Goal: Transaction & Acquisition: Purchase product/service

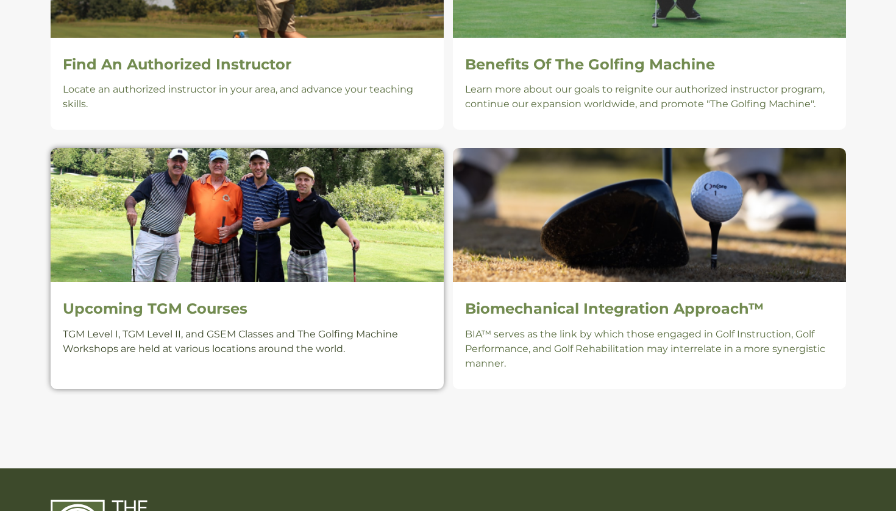
scroll to position [932, 0]
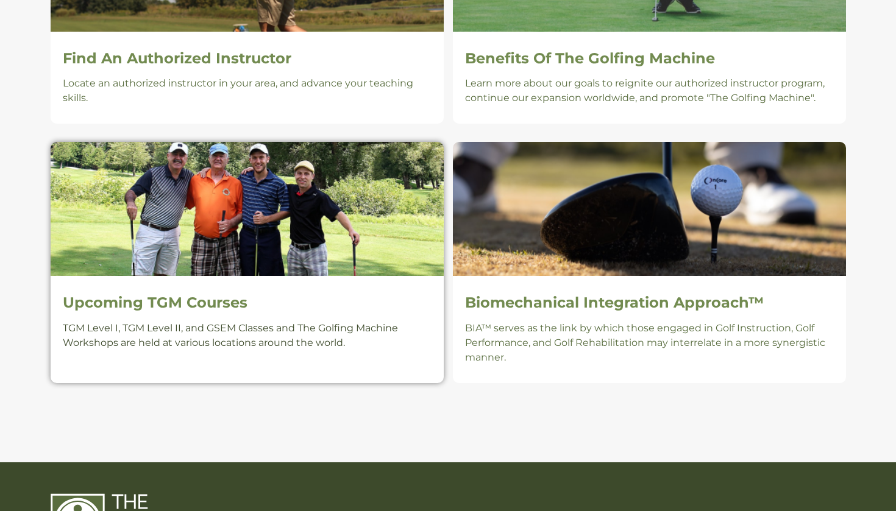
click at [130, 308] on h2 "Upcoming TGM Courses" at bounding box center [247, 303] width 369 height 18
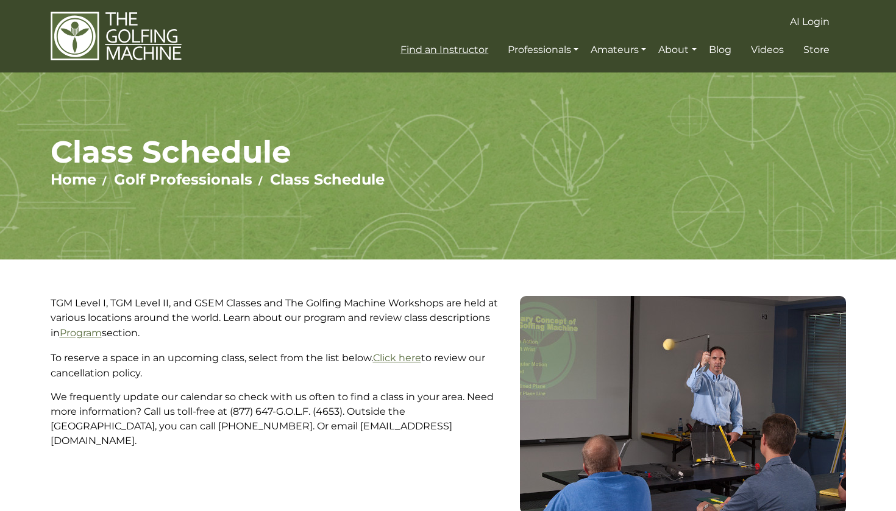
click at [438, 50] on span "Find an Instructor" at bounding box center [444, 50] width 88 height 12
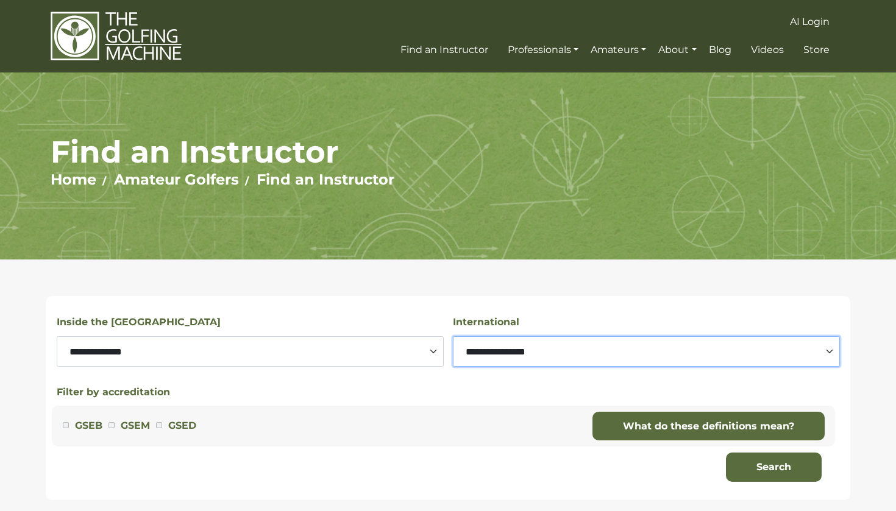
select select "*******"
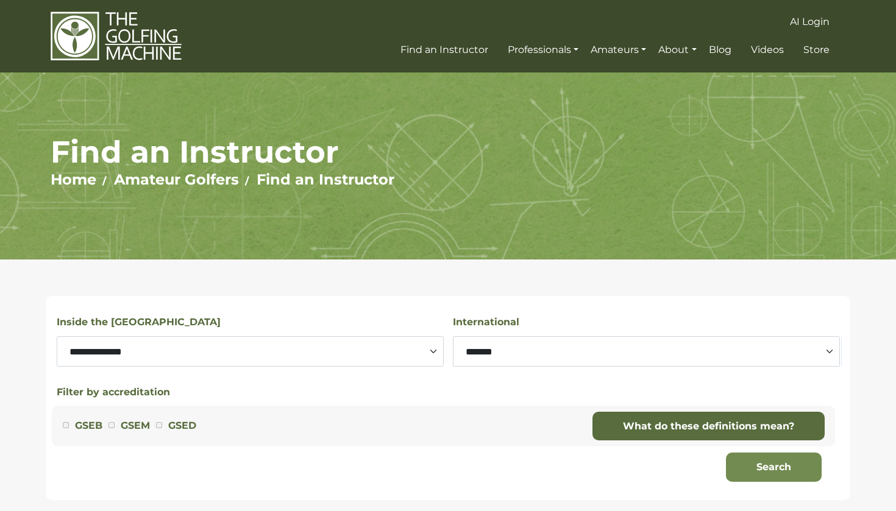
click at [749, 471] on button "Search" at bounding box center [774, 467] width 96 height 29
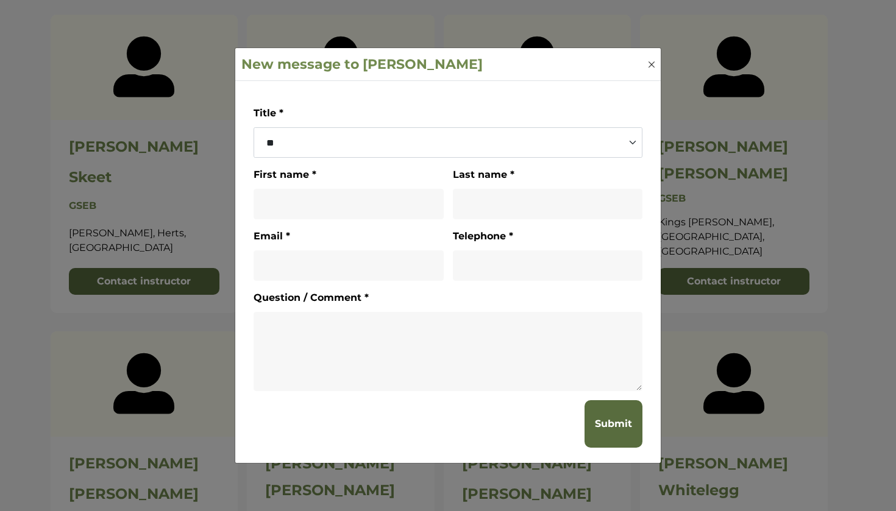
click at [648, 61] on button "Close" at bounding box center [651, 64] width 12 height 12
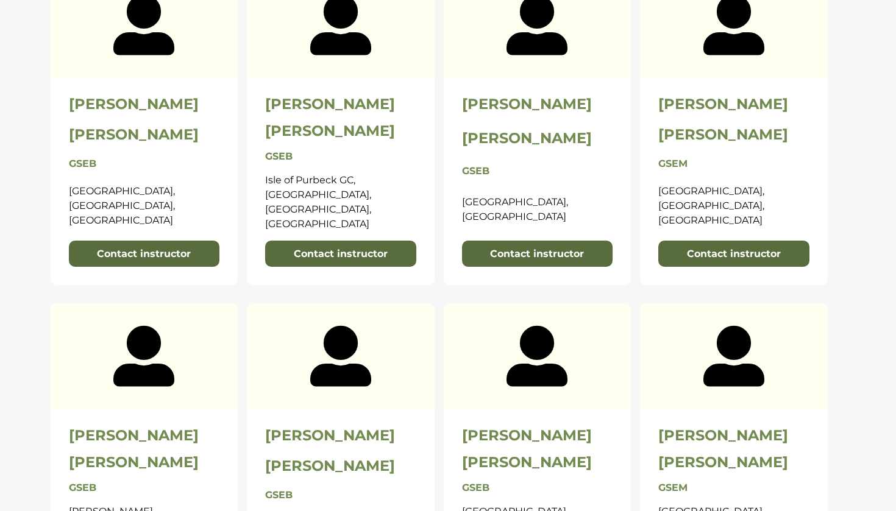
scroll to position [830, 0]
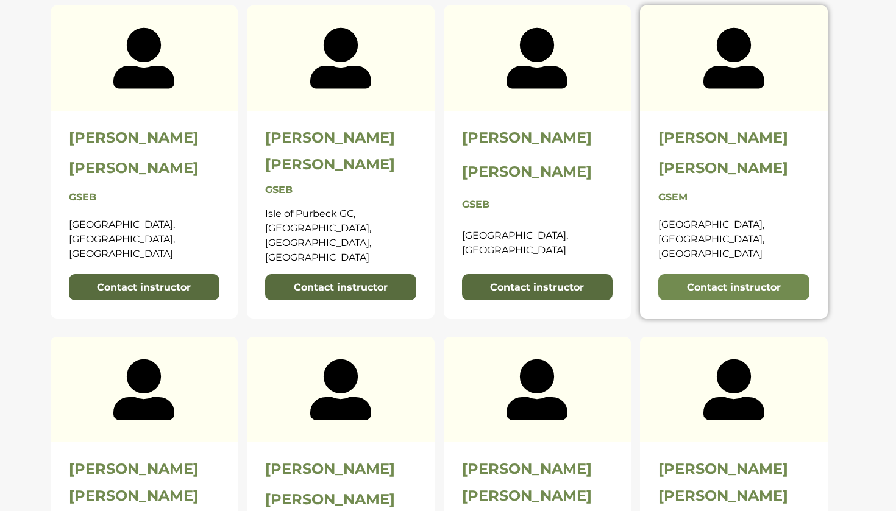
click at [726, 274] on link "Contact instructor" at bounding box center [733, 287] width 151 height 27
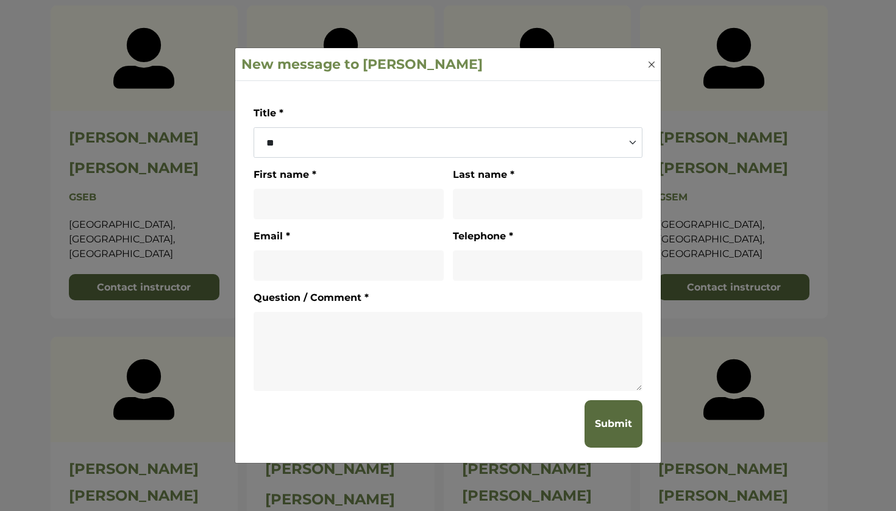
click at [648, 62] on button "Close" at bounding box center [651, 64] width 12 height 12
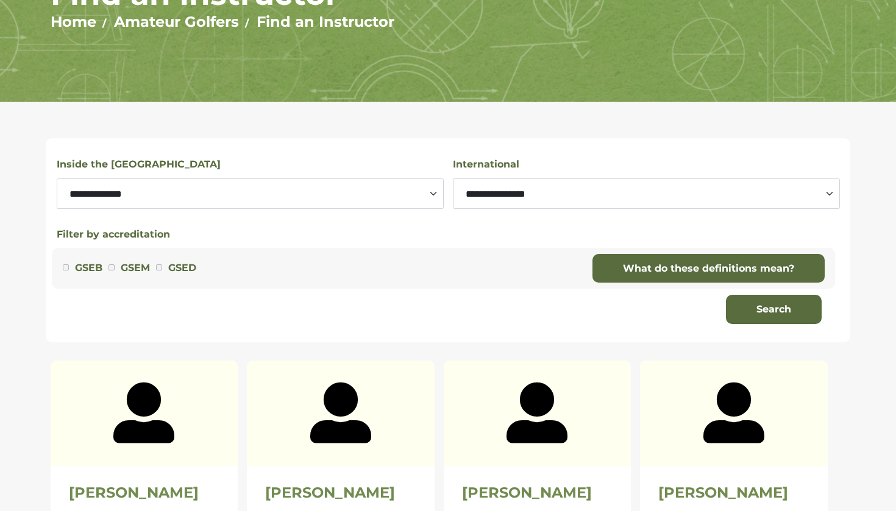
scroll to position [160, 0]
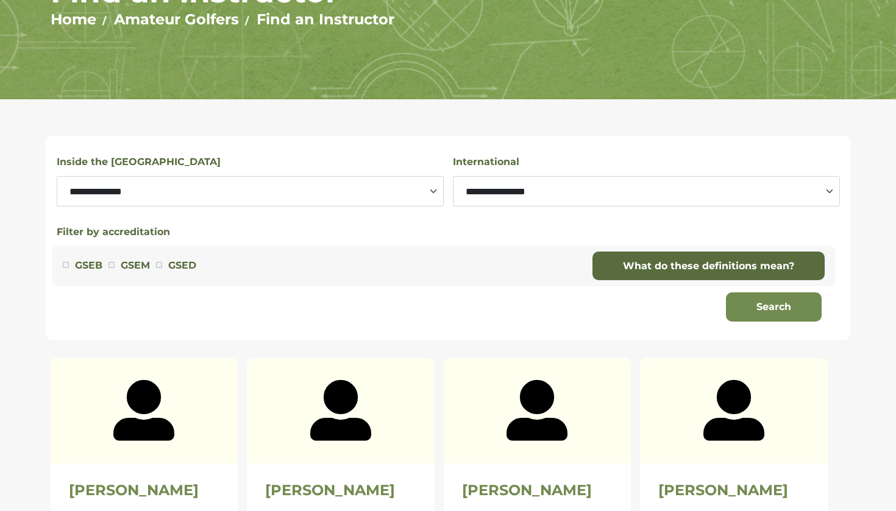
click at [759, 305] on button "Search" at bounding box center [774, 306] width 96 height 29
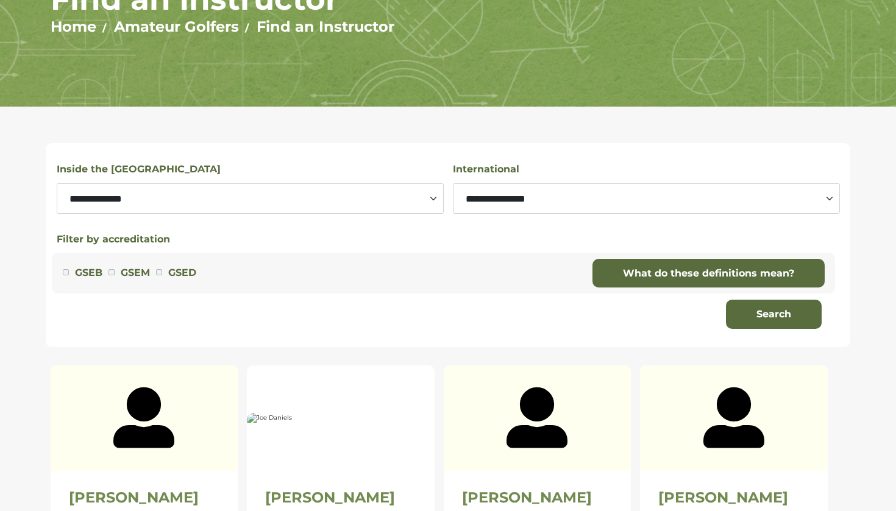
scroll to position [135, 0]
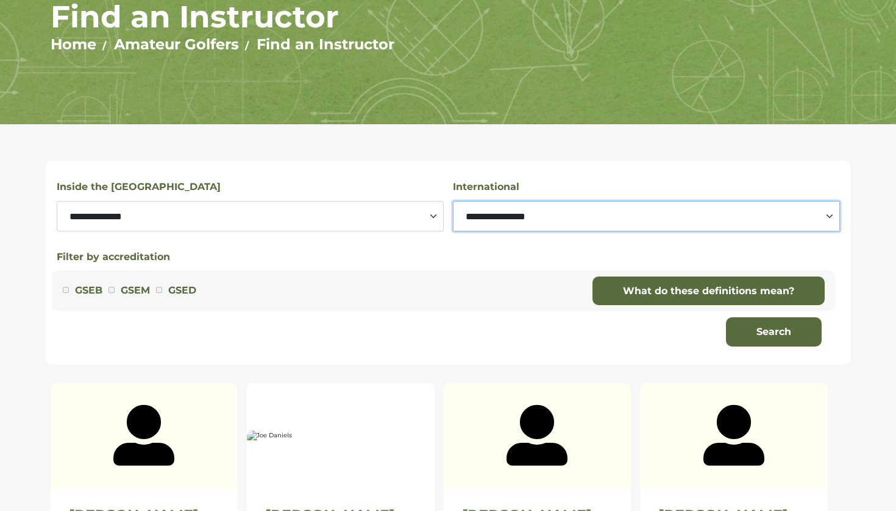
select select "********"
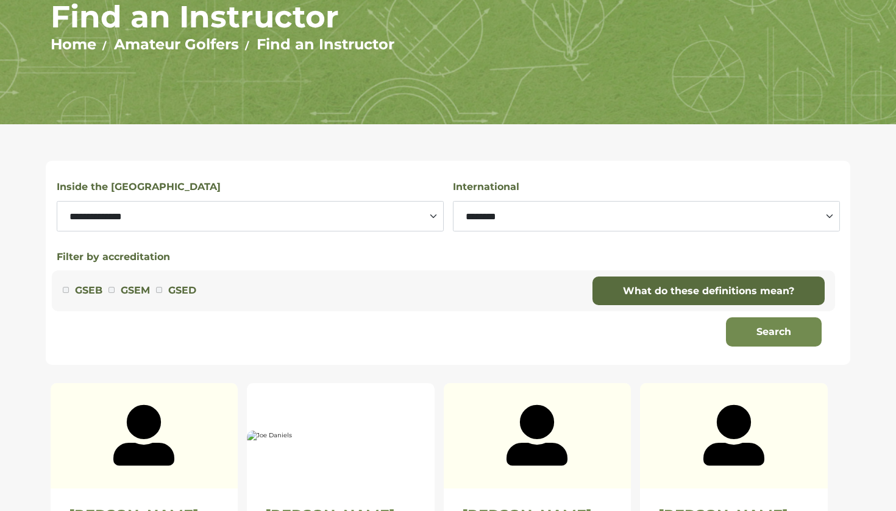
click at [757, 333] on button "Search" at bounding box center [774, 331] width 96 height 29
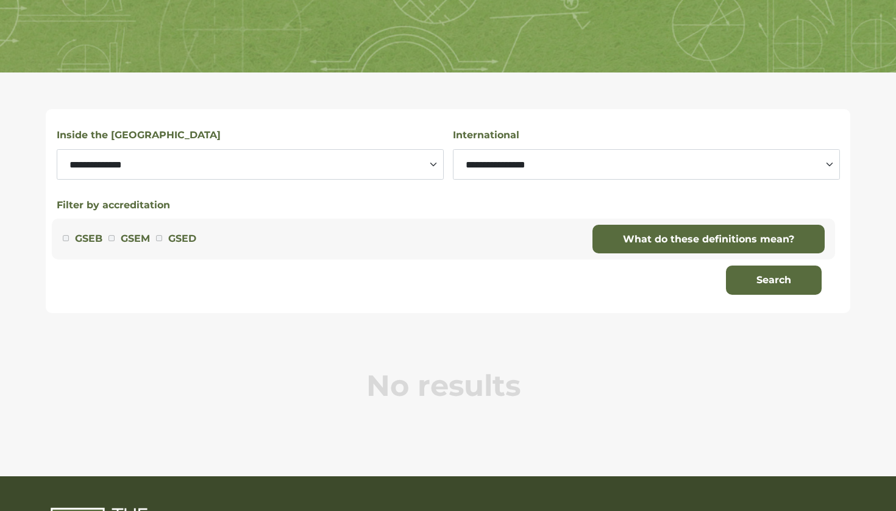
scroll to position [181, 0]
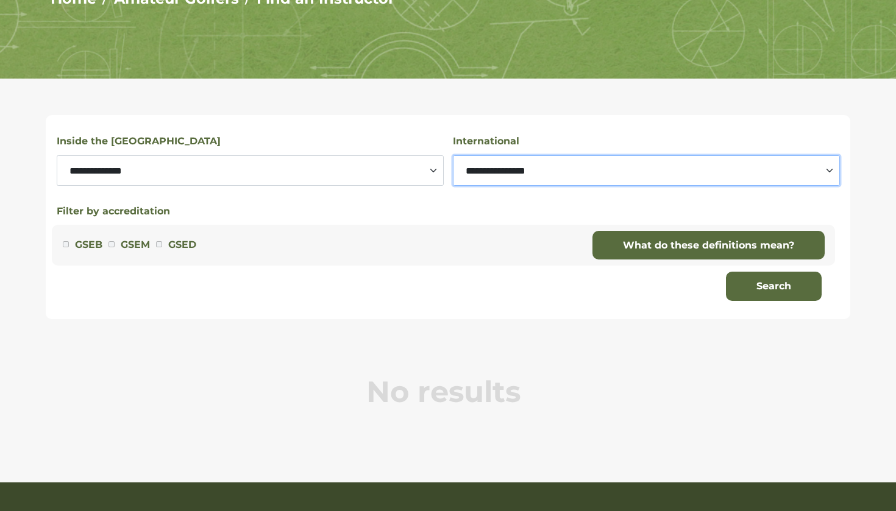
select select "********"
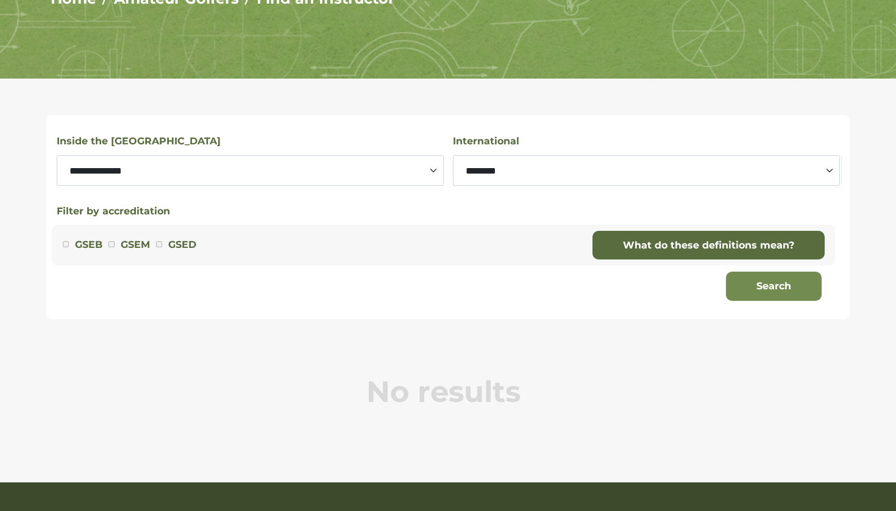
click at [760, 287] on button "Search" at bounding box center [774, 286] width 96 height 29
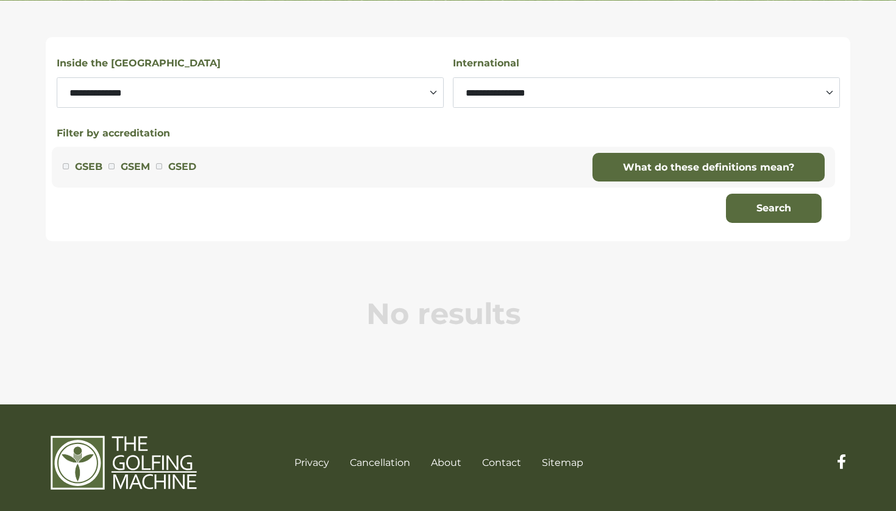
scroll to position [259, 0]
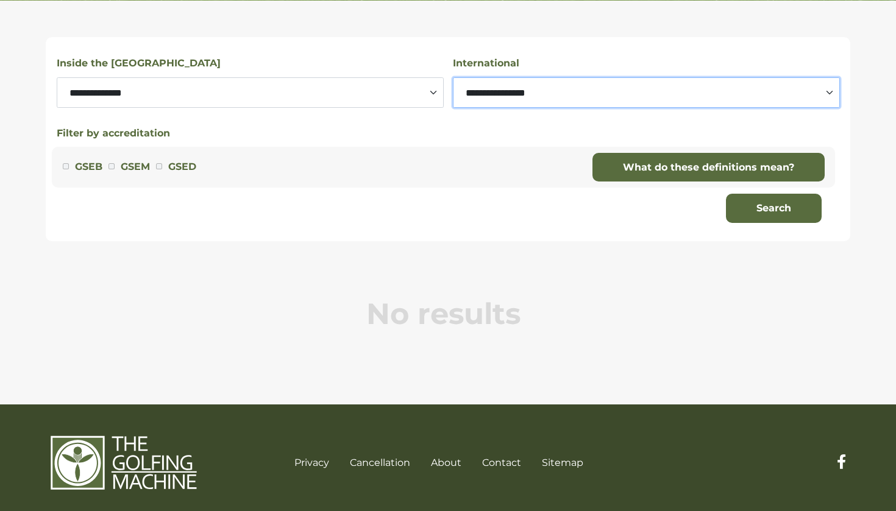
select select "********"
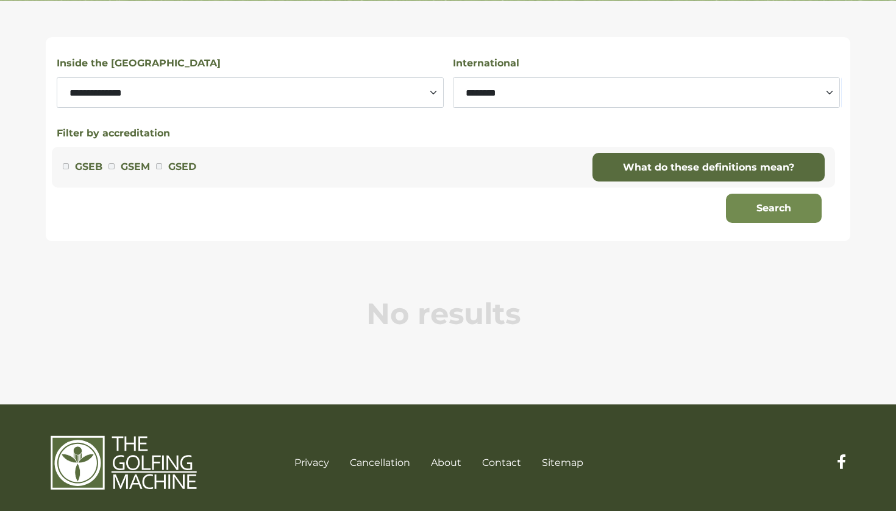
click at [755, 210] on button "Search" at bounding box center [774, 208] width 96 height 29
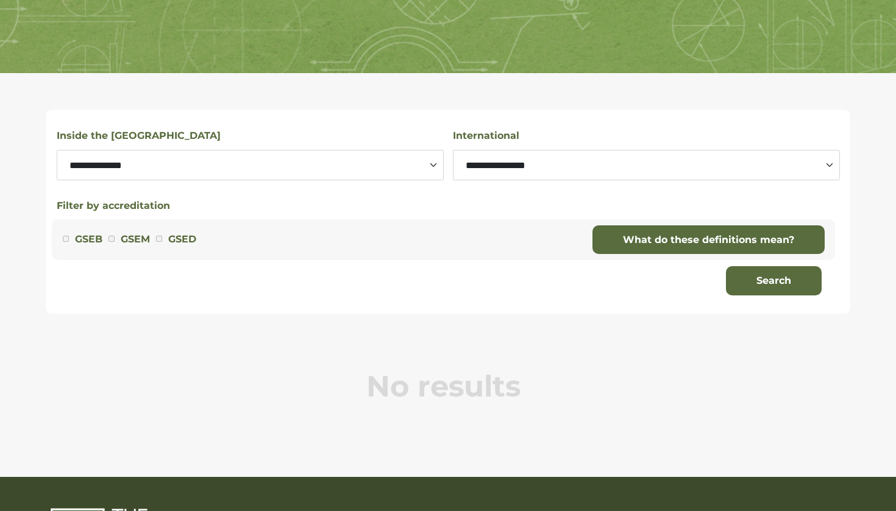
scroll to position [185, 0]
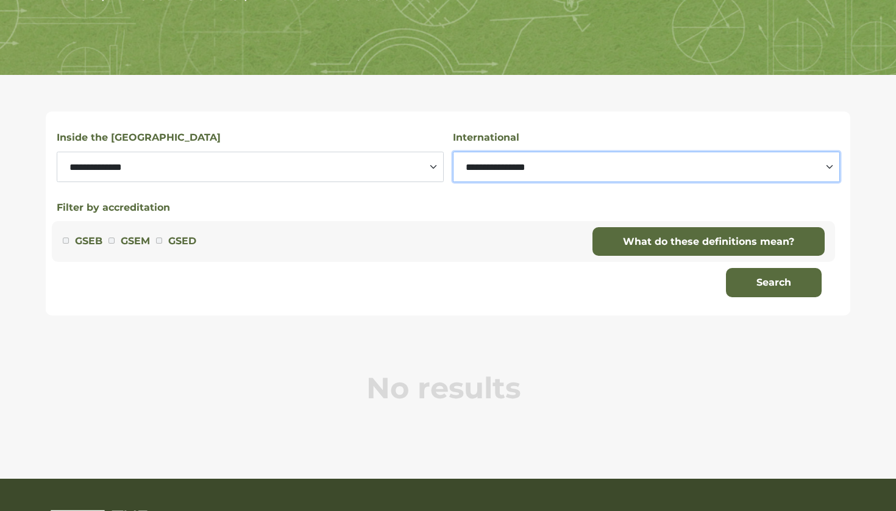
select select "*******"
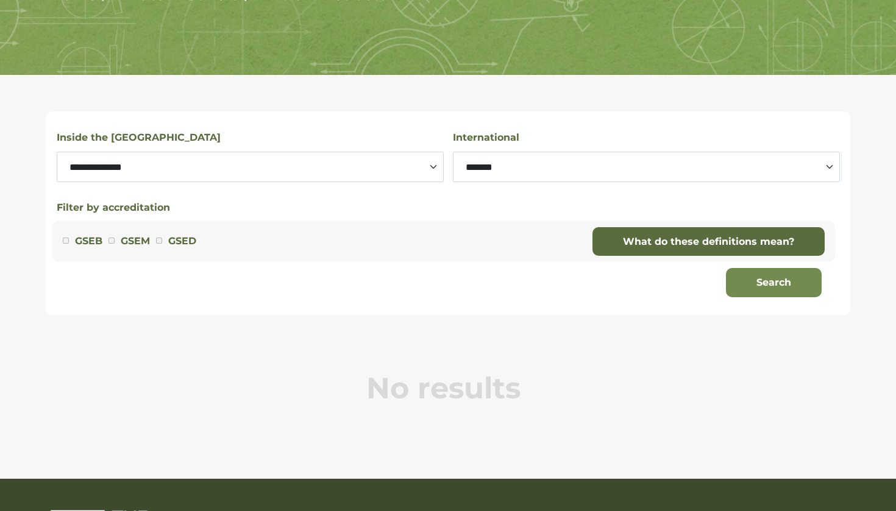
click at [754, 292] on button "Search" at bounding box center [774, 282] width 96 height 29
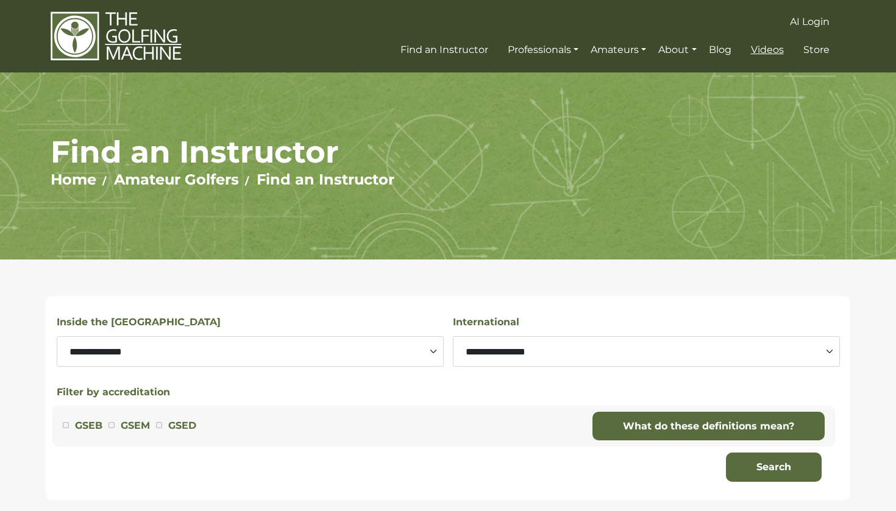
click at [773, 51] on span "Videos" at bounding box center [767, 50] width 33 height 12
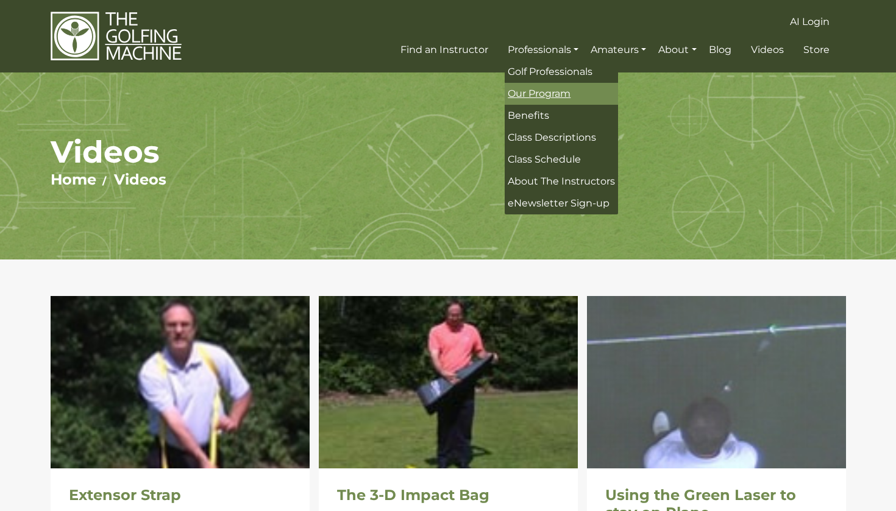
click at [520, 95] on span "Our Program" at bounding box center [538, 94] width 63 height 12
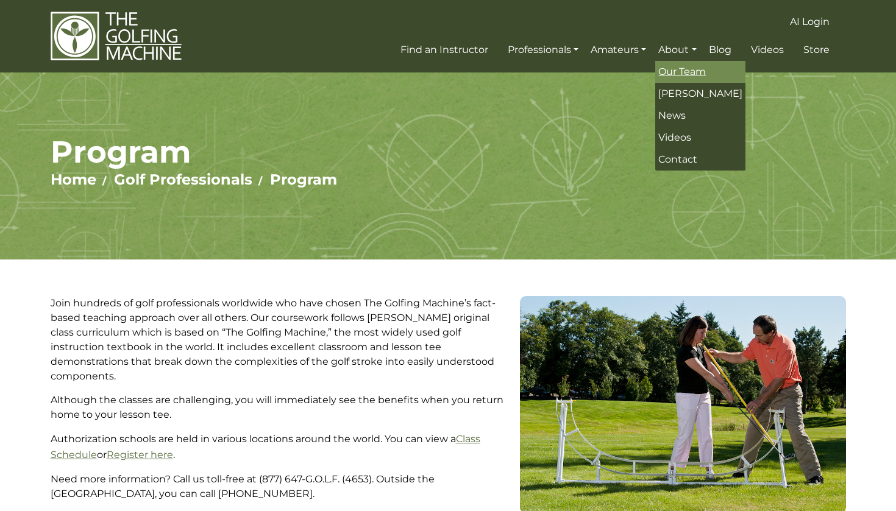
click at [681, 67] on span "Our Team" at bounding box center [682, 72] width 48 height 12
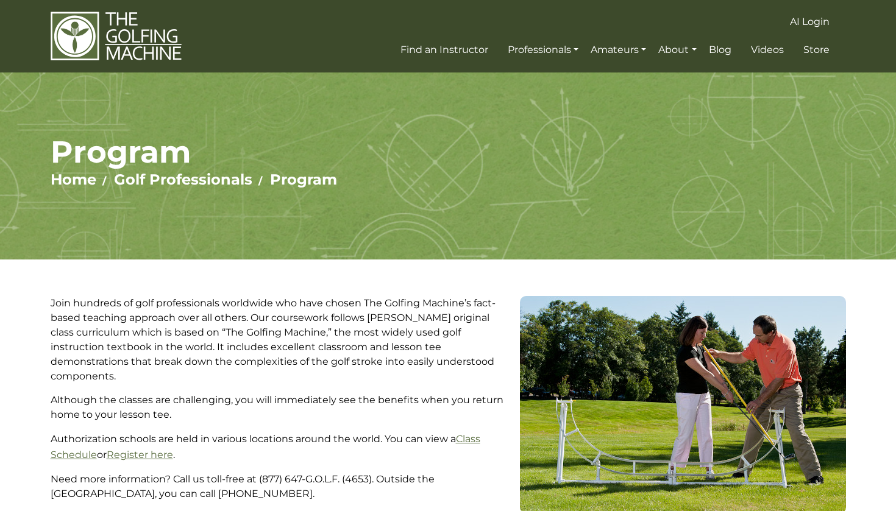
click at [673, 116] on body "AI Login Find an Instructor Professionals Golf Professionals Our Program Benefi…" at bounding box center [448, 333] width 896 height 667
click at [673, 114] on body "AI Login Find an Instructor Professionals Golf Professionals Our Program Benefi…" at bounding box center [448, 333] width 896 height 667
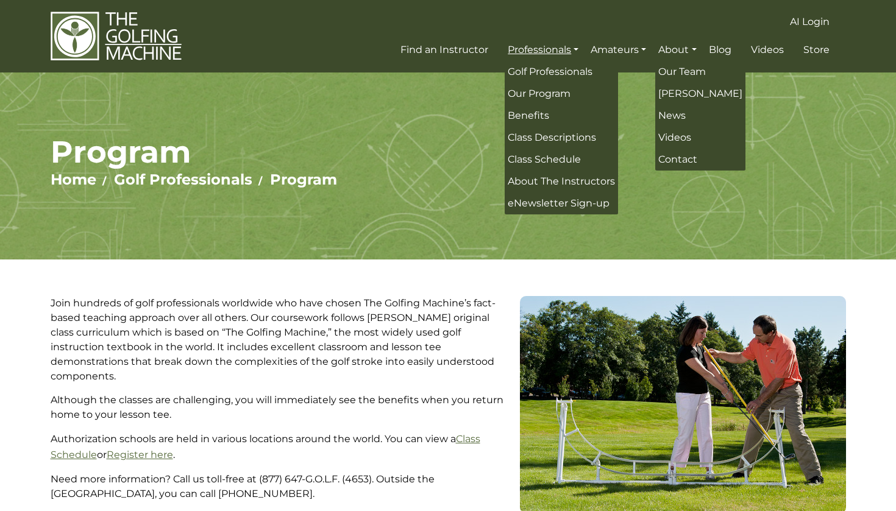
click at [534, 57] on link "Professionals" at bounding box center [542, 50] width 77 height 22
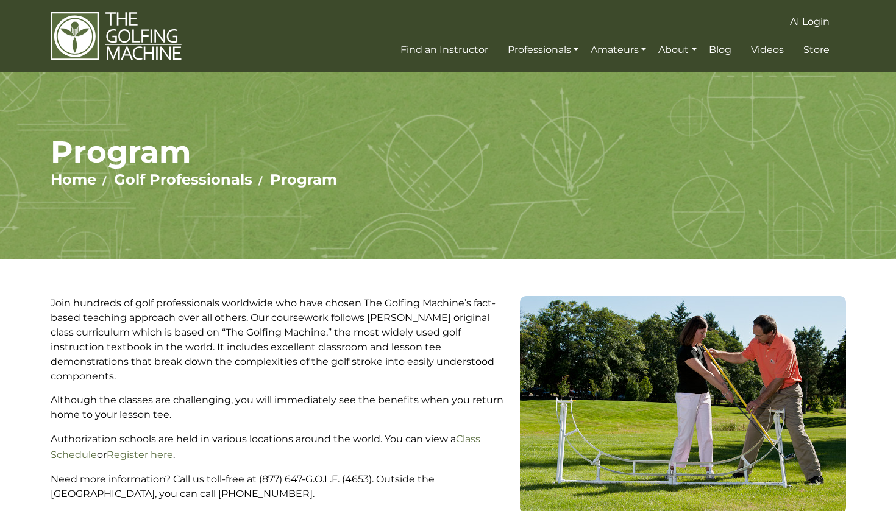
click at [674, 48] on link "About" at bounding box center [677, 50] width 44 height 22
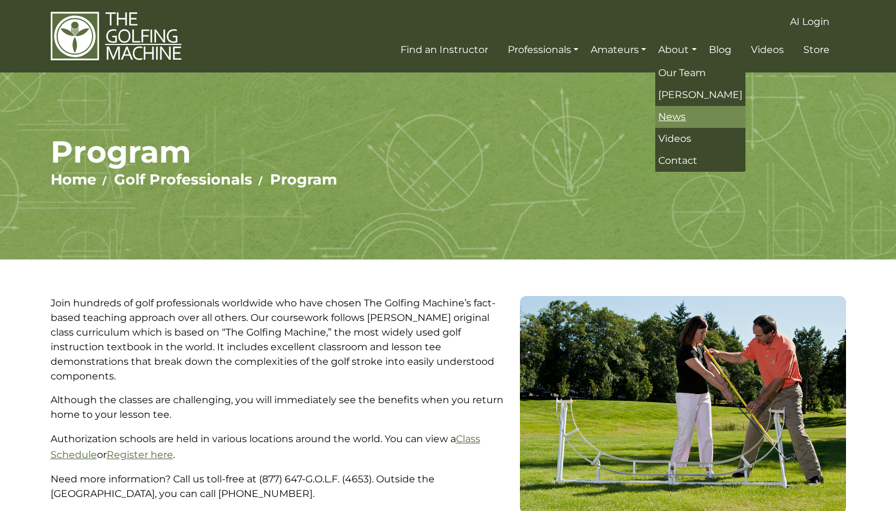
click at [668, 115] on span "News" at bounding box center [671, 117] width 27 height 12
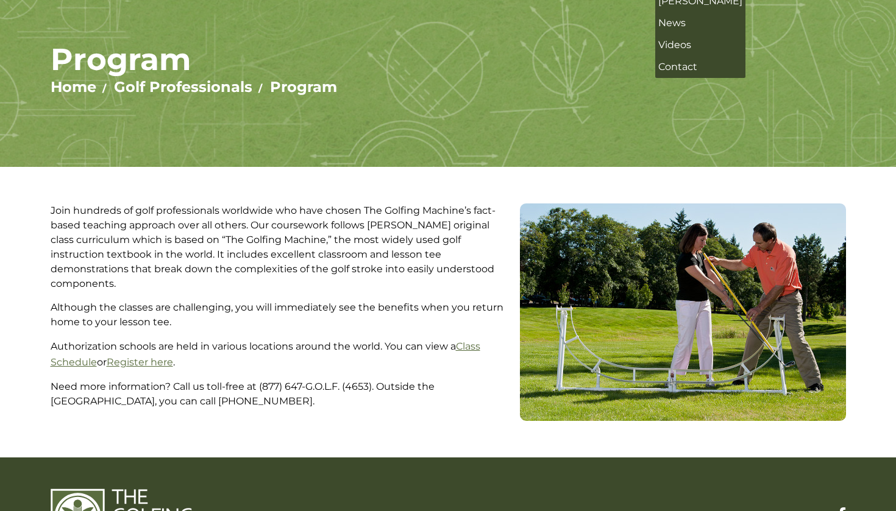
scroll to position [94, 0]
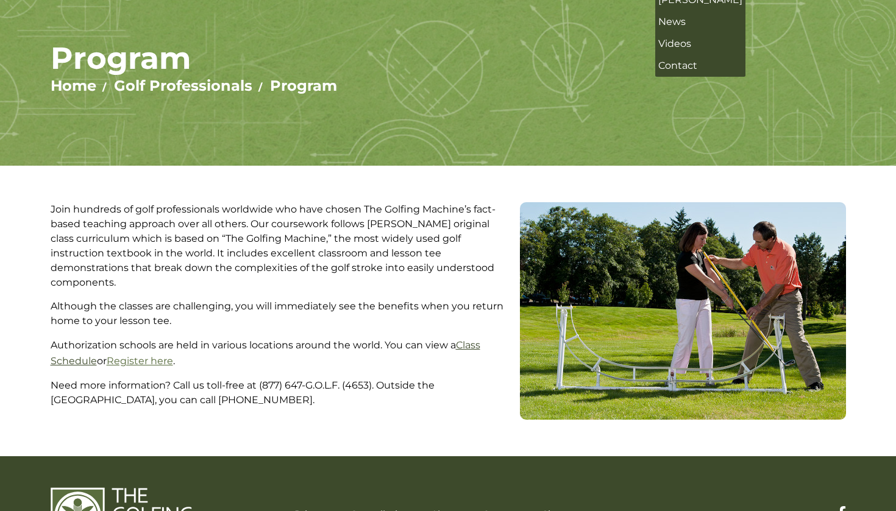
click at [473, 339] on link "Class Schedule" at bounding box center [266, 352] width 430 height 27
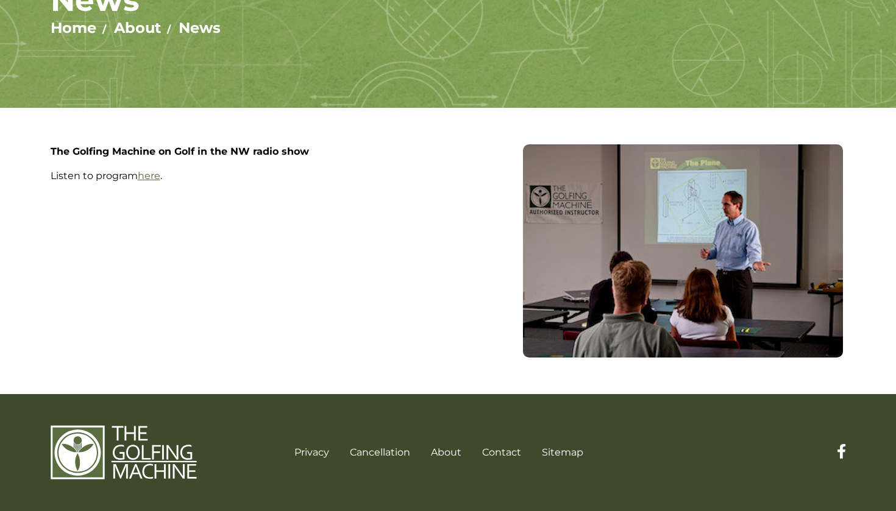
scroll to position [152, 0]
click at [152, 179] on link "here" at bounding box center [149, 176] width 23 height 12
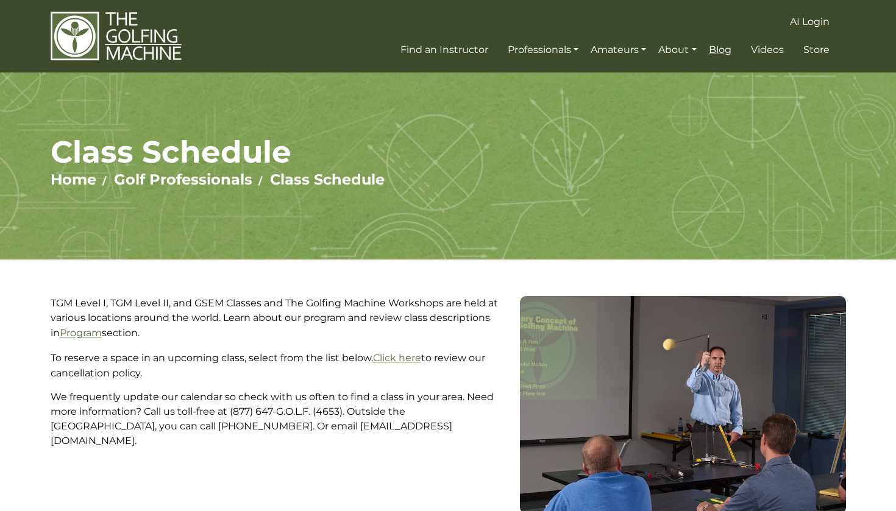
click at [720, 51] on span "Blog" at bounding box center [720, 50] width 23 height 12
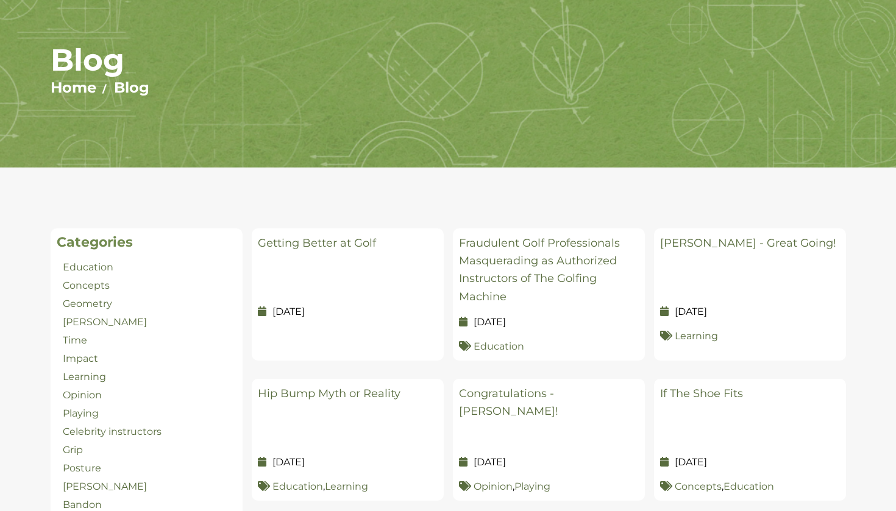
scroll to position [101, 0]
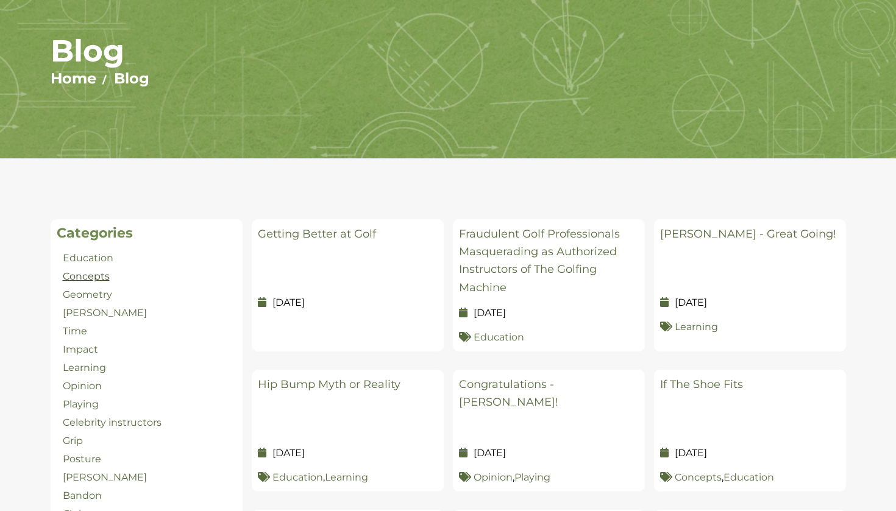
click at [93, 281] on link "Concepts" at bounding box center [86, 277] width 47 height 12
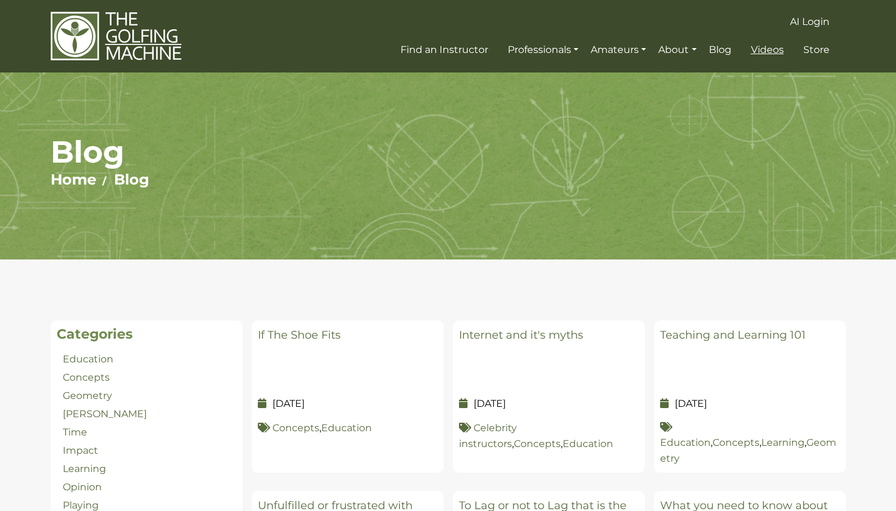
click at [768, 49] on span "Videos" at bounding box center [767, 50] width 33 height 12
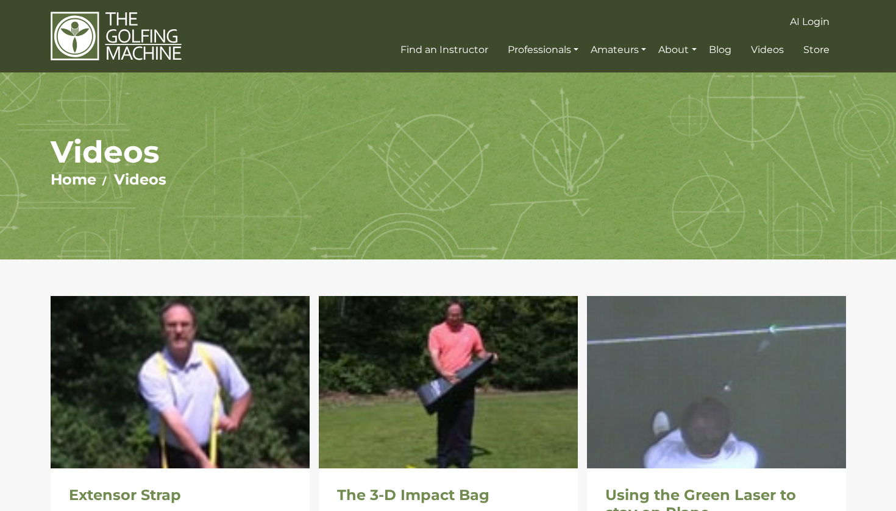
click at [94, 42] on img at bounding box center [116, 36] width 131 height 51
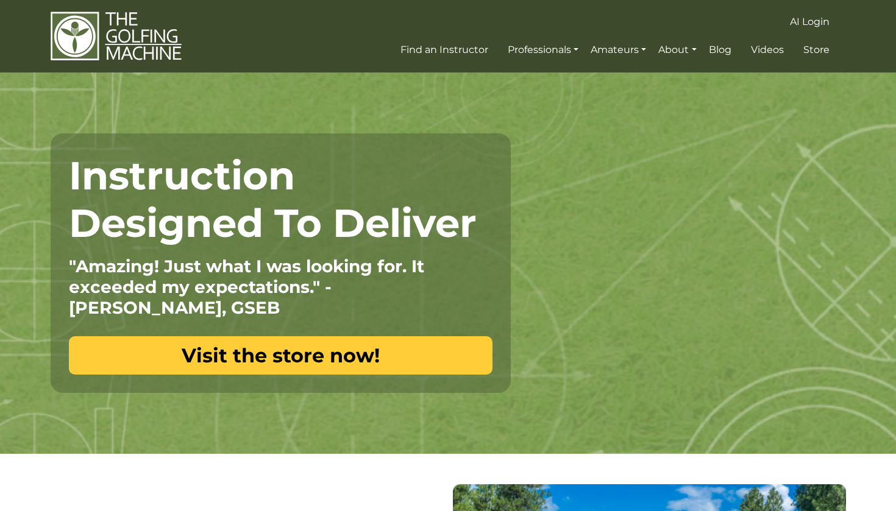
click at [266, 366] on link "Visit the store now!" at bounding box center [280, 355] width 423 height 38
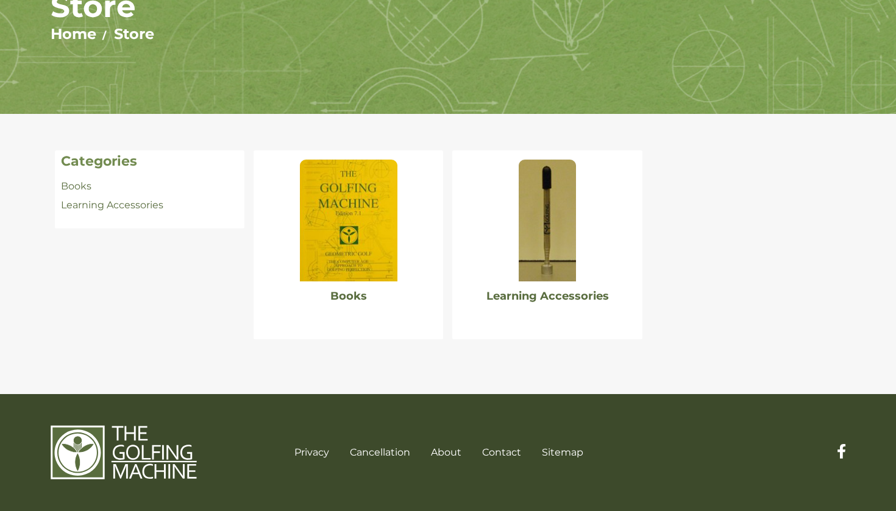
scroll to position [146, 0]
click at [520, 295] on link "Learning Accessories" at bounding box center [547, 295] width 122 height 13
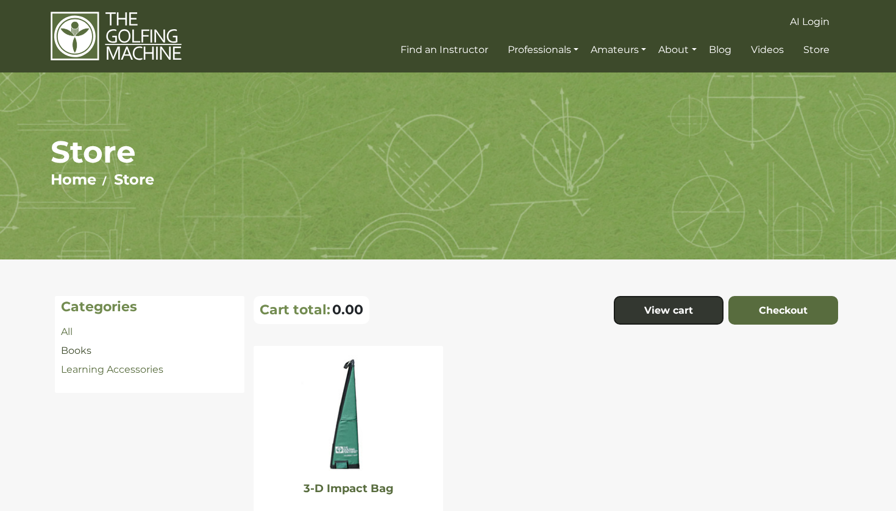
click at [74, 350] on link "Books" at bounding box center [76, 351] width 30 height 12
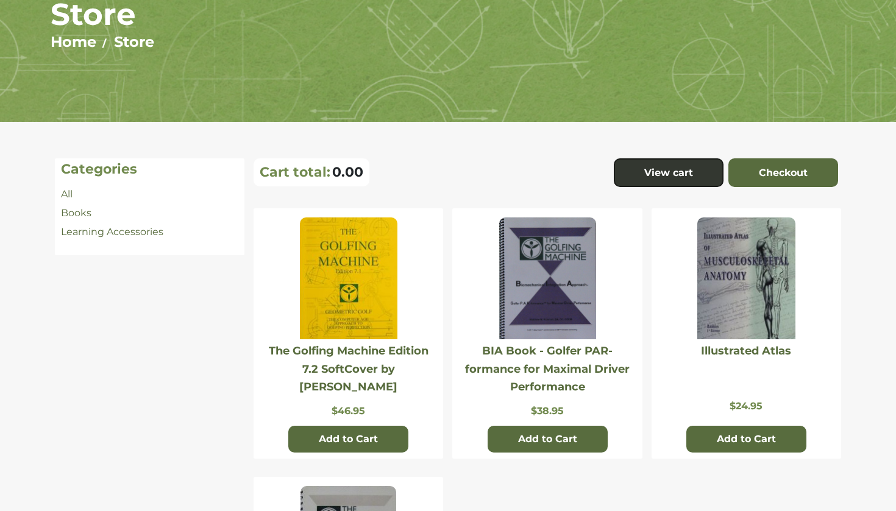
scroll to position [112, 0]
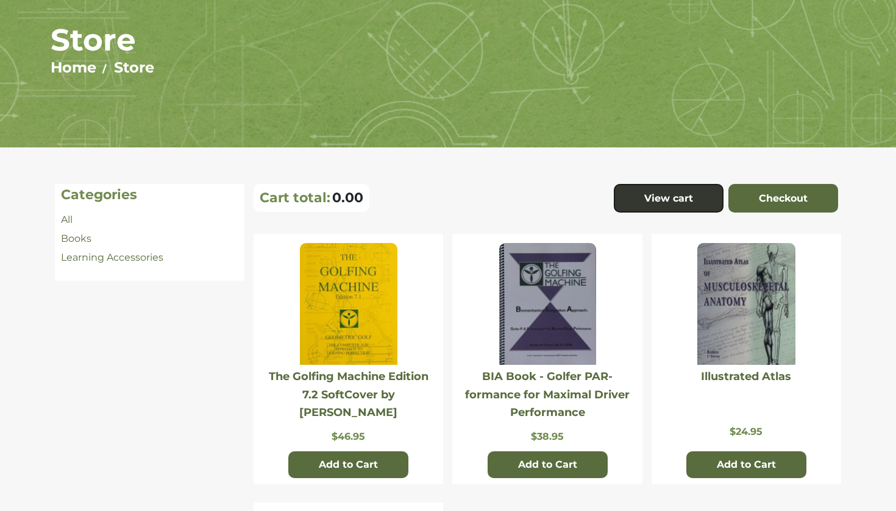
click at [352, 331] on img at bounding box center [348, 304] width 97 height 122
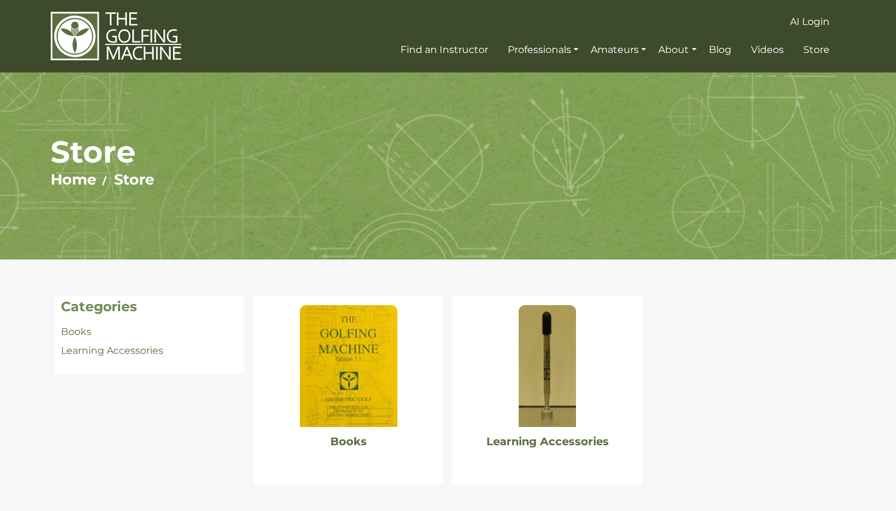
scroll to position [146, 0]
